Goal: Task Accomplishment & Management: Manage account settings

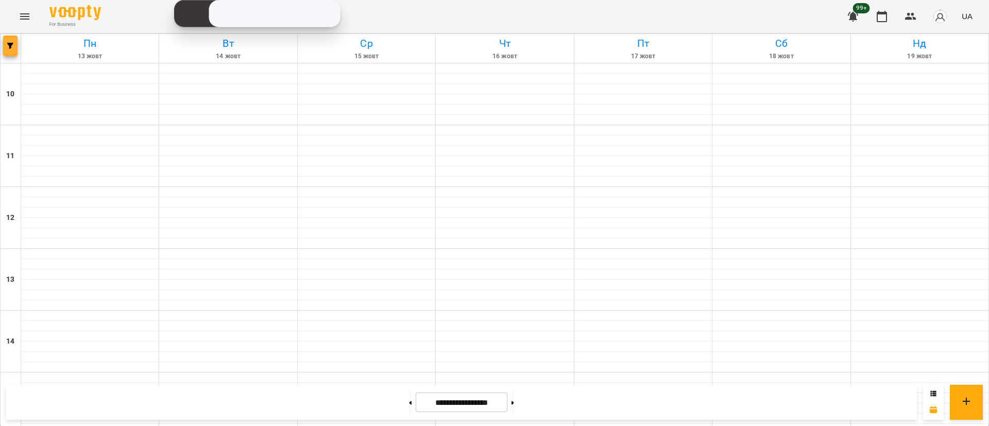
scroll to position [487, 0]
click at [11, 55] on button "button" at bounding box center [10, 46] width 14 height 21
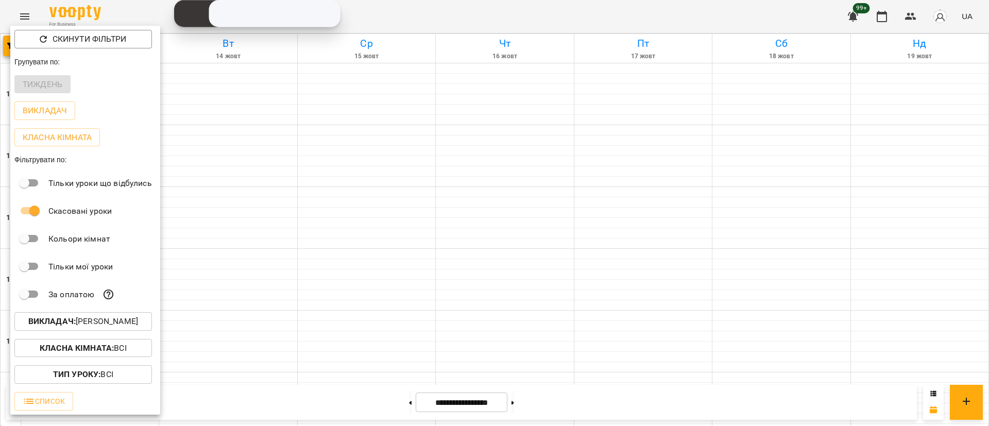
click at [235, 341] on div at bounding box center [494, 213] width 989 height 426
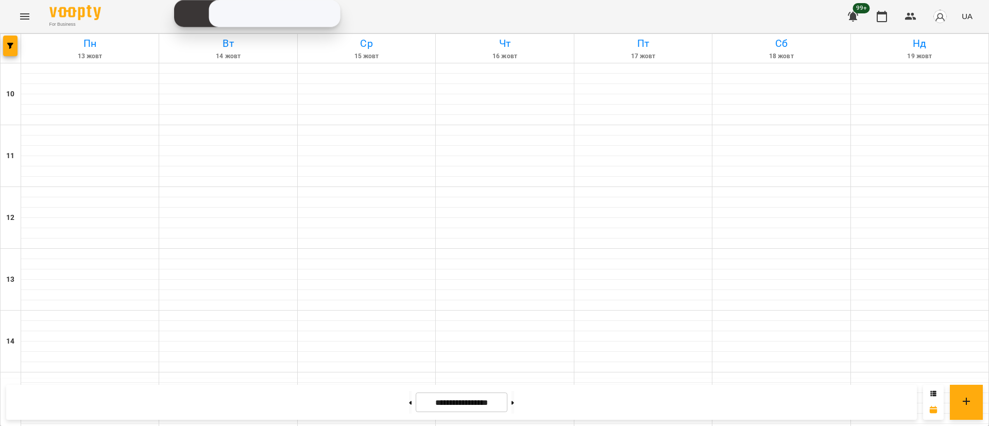
scroll to position [333, 0]
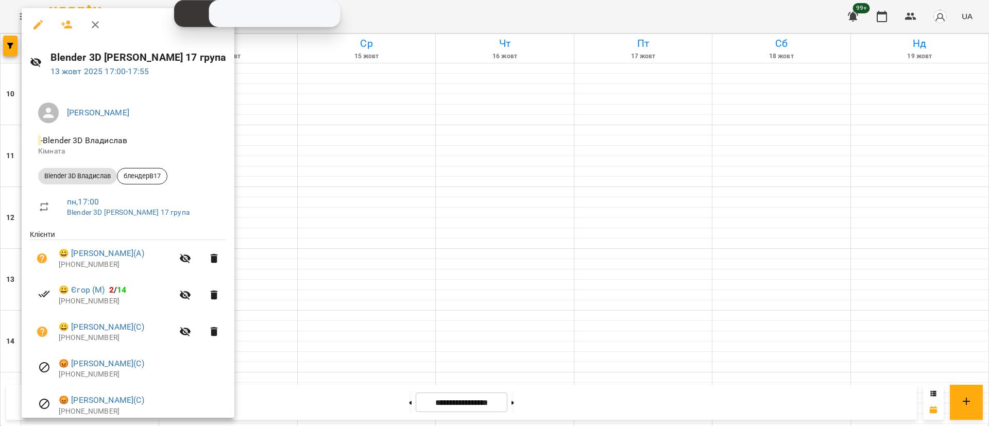
scroll to position [42, 0]
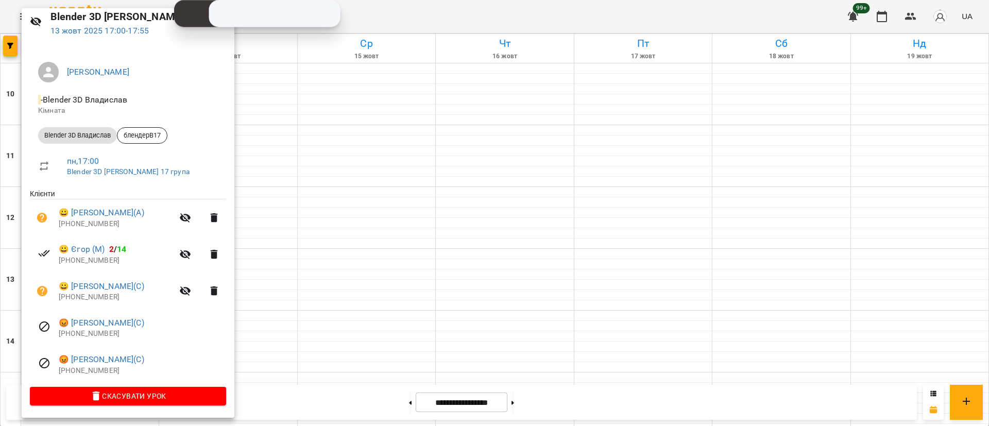
click at [273, 120] on div at bounding box center [494, 213] width 989 height 426
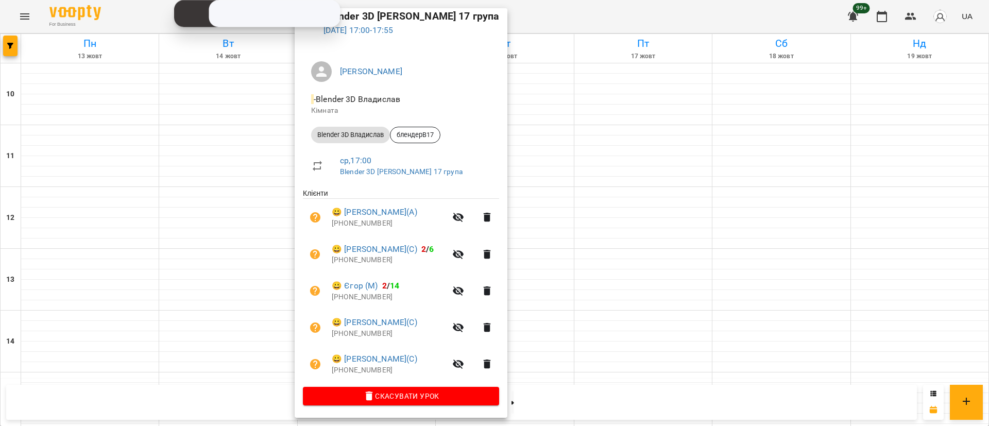
scroll to position [0, 0]
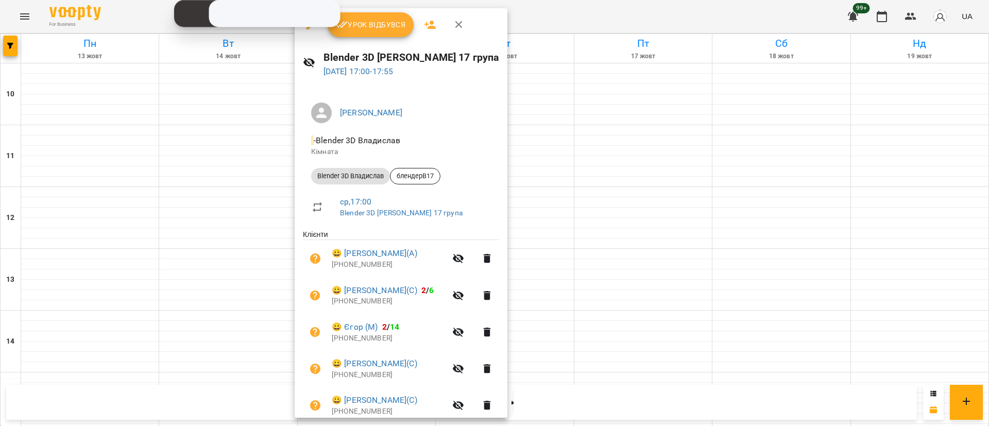
click at [535, 182] on div at bounding box center [494, 213] width 989 height 426
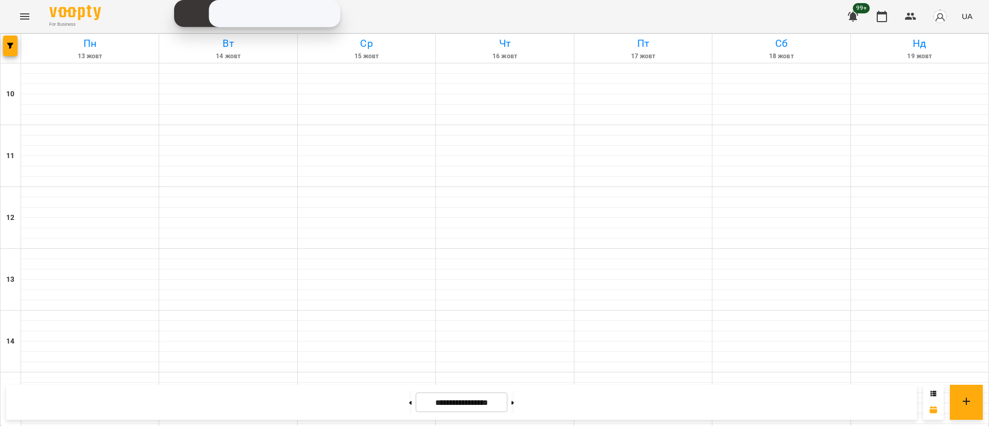
scroll to position [309, 0]
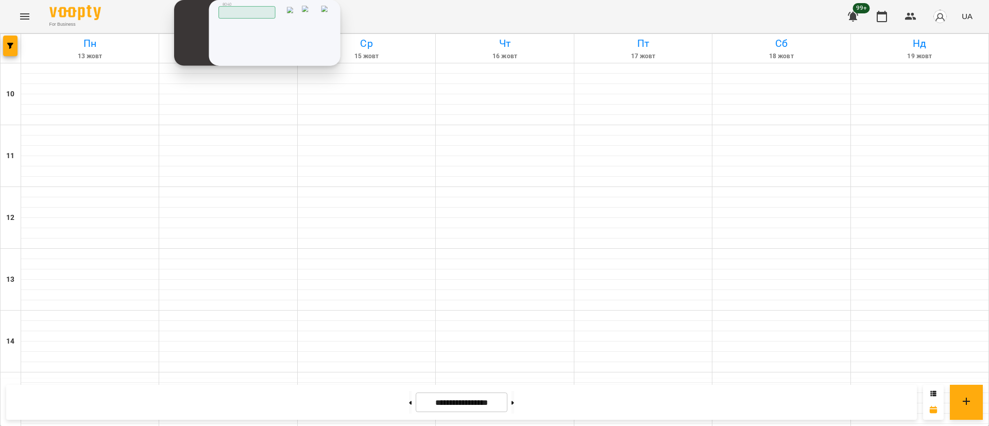
click at [0, 0] on input "tel" at bounding box center [0, 0] width 0 height 0
type input "**********"
